Goal: Information Seeking & Learning: Learn about a topic

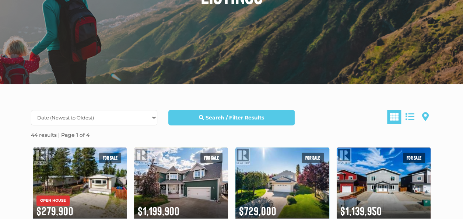
scroll to position [184, 0]
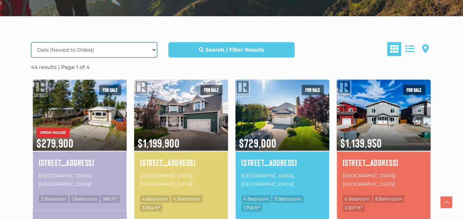
click at [105, 46] on select "Date (Newest to Oldest) Date (Oldest to Newest) Price (Highest to Lowest) Price…" at bounding box center [94, 49] width 126 height 15
select select "Price ASC, Lease ASC, property_id ASC"
click at [31, 42] on select "Date (Newest to Oldest) Date (Oldest to Newest) Price (Highest to Lowest) Price…" at bounding box center [94, 49] width 126 height 15
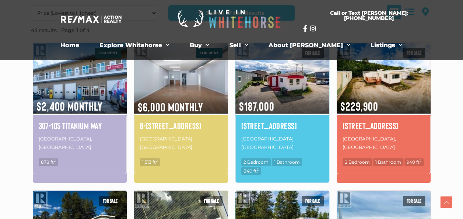
scroll to position [184, 0]
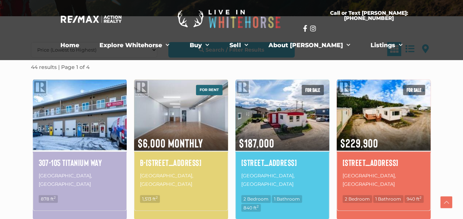
click at [65, 116] on img at bounding box center [80, 114] width 94 height 73
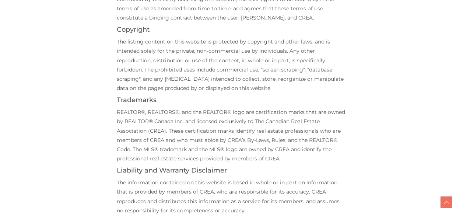
scroll to position [294, 0]
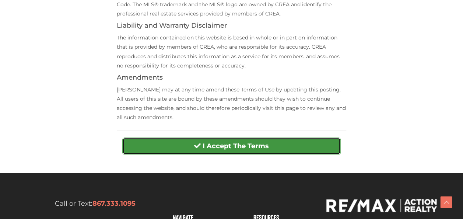
drag, startPoint x: 239, startPoint y: 146, endPoint x: 238, endPoint y: 141, distance: 5.4
click at [239, 146] on strong "I Accept The Terms" at bounding box center [235, 146] width 66 height 8
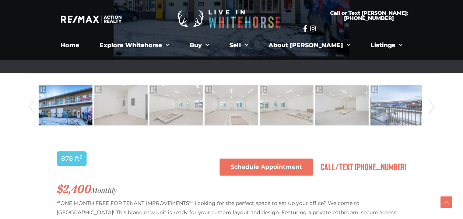
scroll to position [331, 0]
